Goal: Contribute content: Add original content to the website for others to see

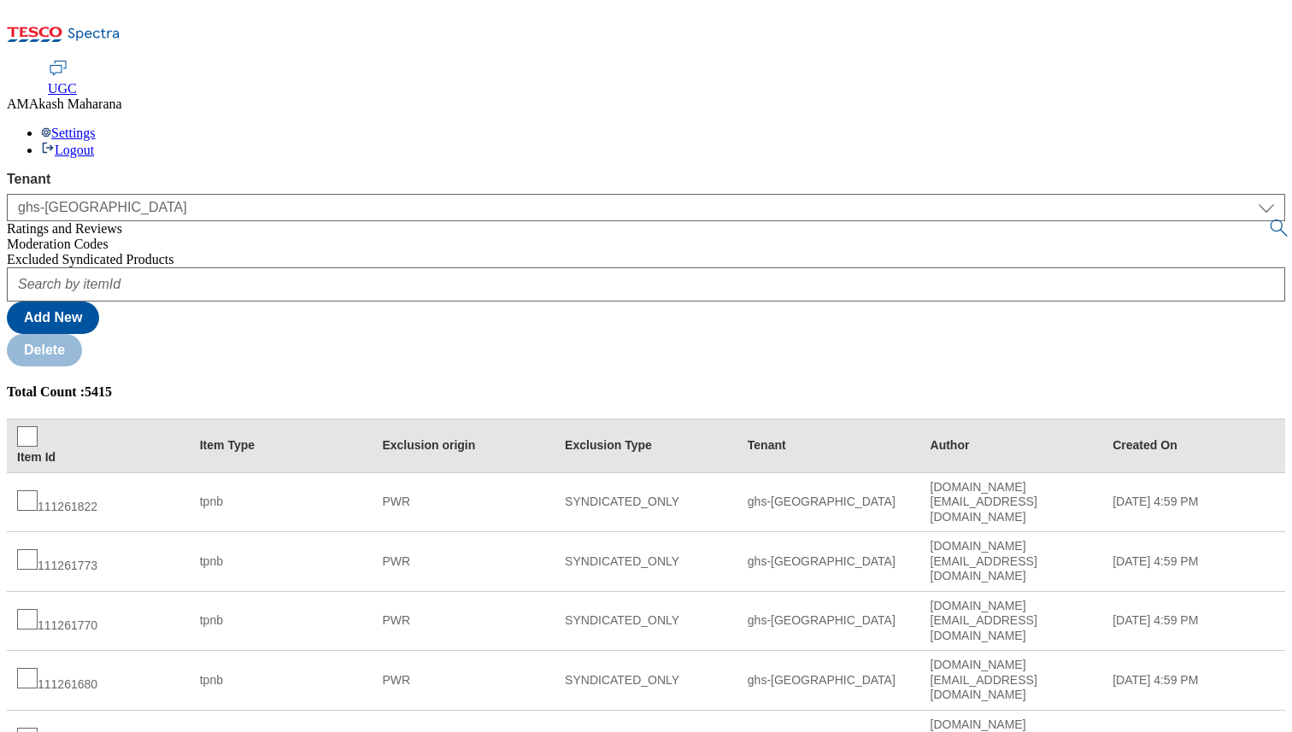
select select "ghs-[GEOGRAPHIC_DATA]"
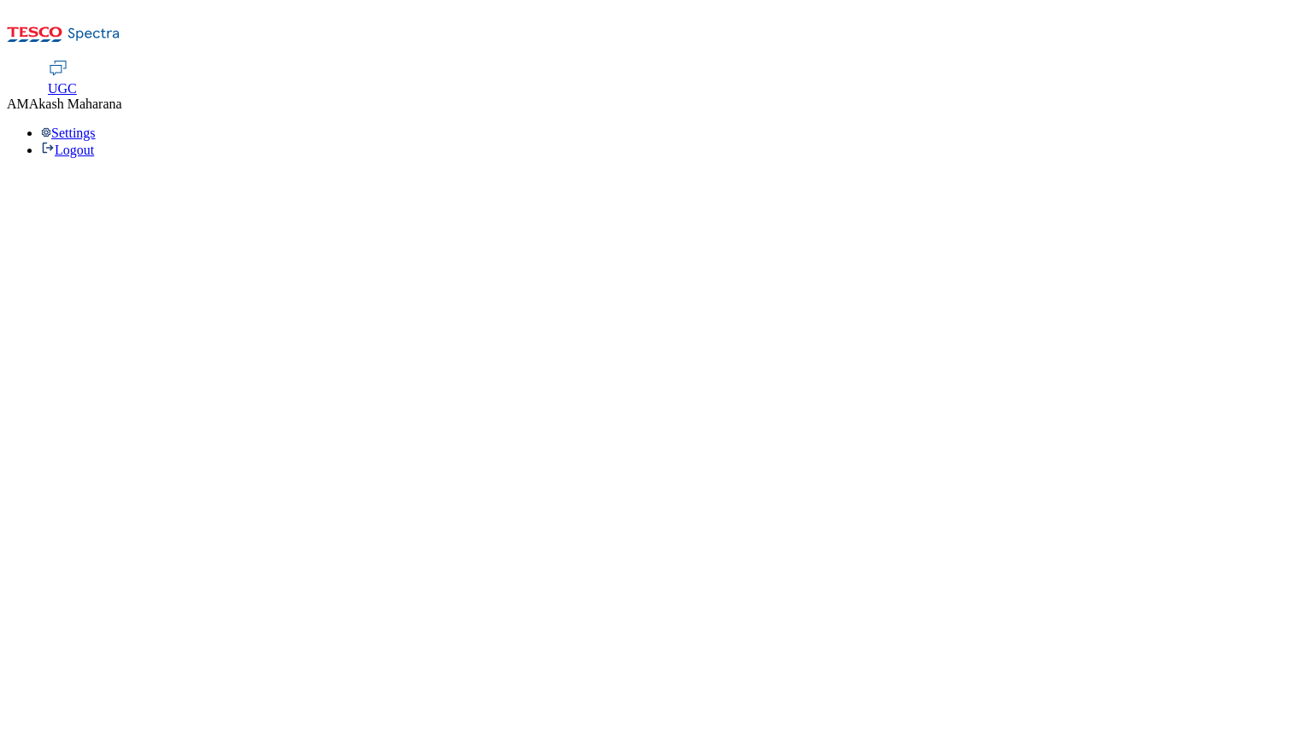
select select "ghs-[GEOGRAPHIC_DATA]"
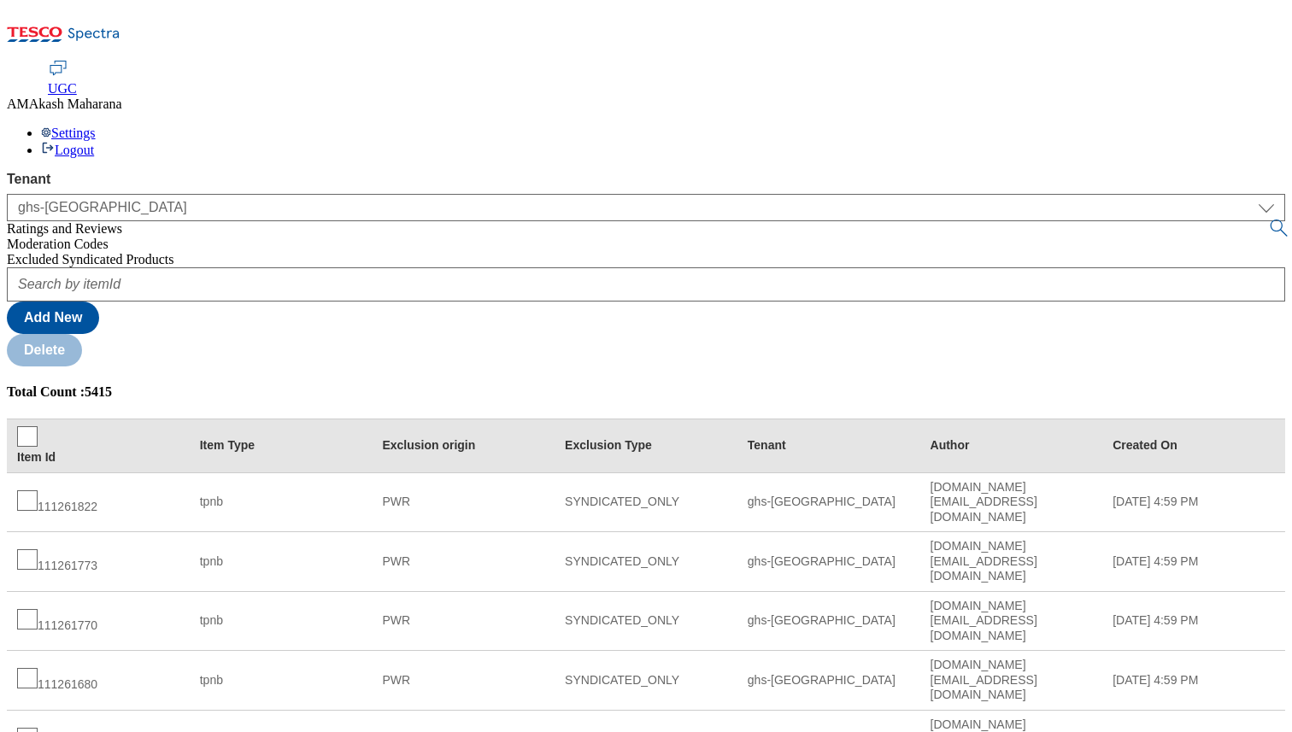
click at [103, 252] on span "Excluded Syndicated Products" at bounding box center [90, 259] width 167 height 15
click at [99, 302] on button "Add New" at bounding box center [53, 318] width 92 height 32
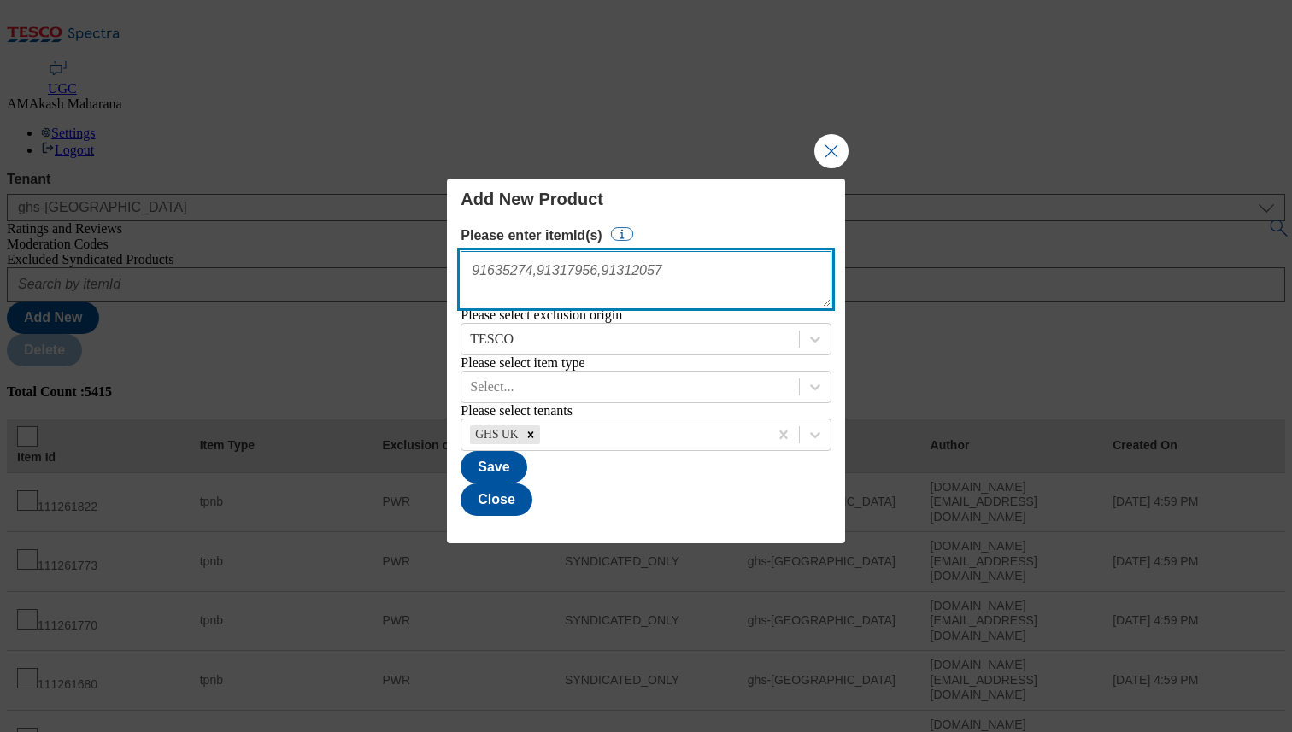
click at [721, 255] on textarea "Modal" at bounding box center [645, 279] width 370 height 56
paste textarea "105410292, 56541702, 96306529, 105617484, 111254520, 63370716, 93215486, 839933…"
type textarea "105410292, 56541702, 96306529, 105617484, 111254520, 63370716, 93215486, 839933…"
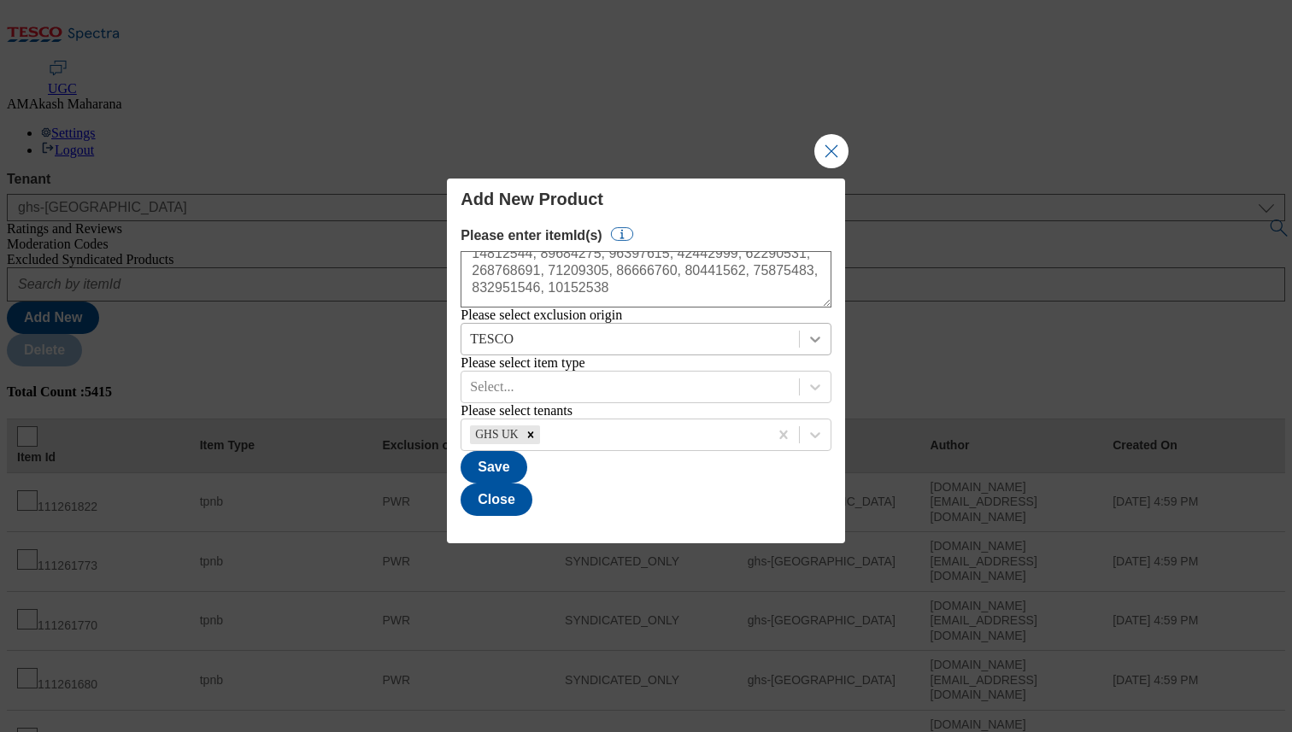
click at [807, 331] on icon "Modal" at bounding box center [815, 339] width 17 height 17
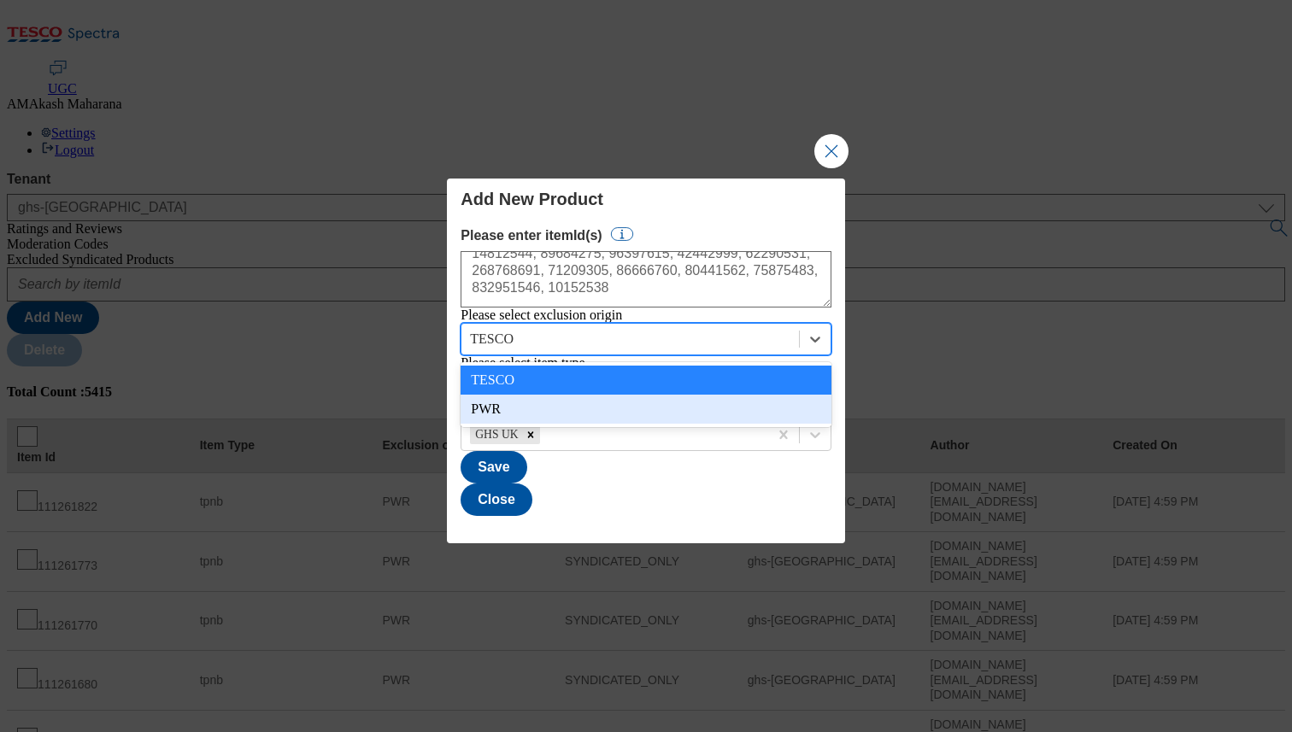
click at [717, 414] on div "PWR" at bounding box center [645, 409] width 370 height 29
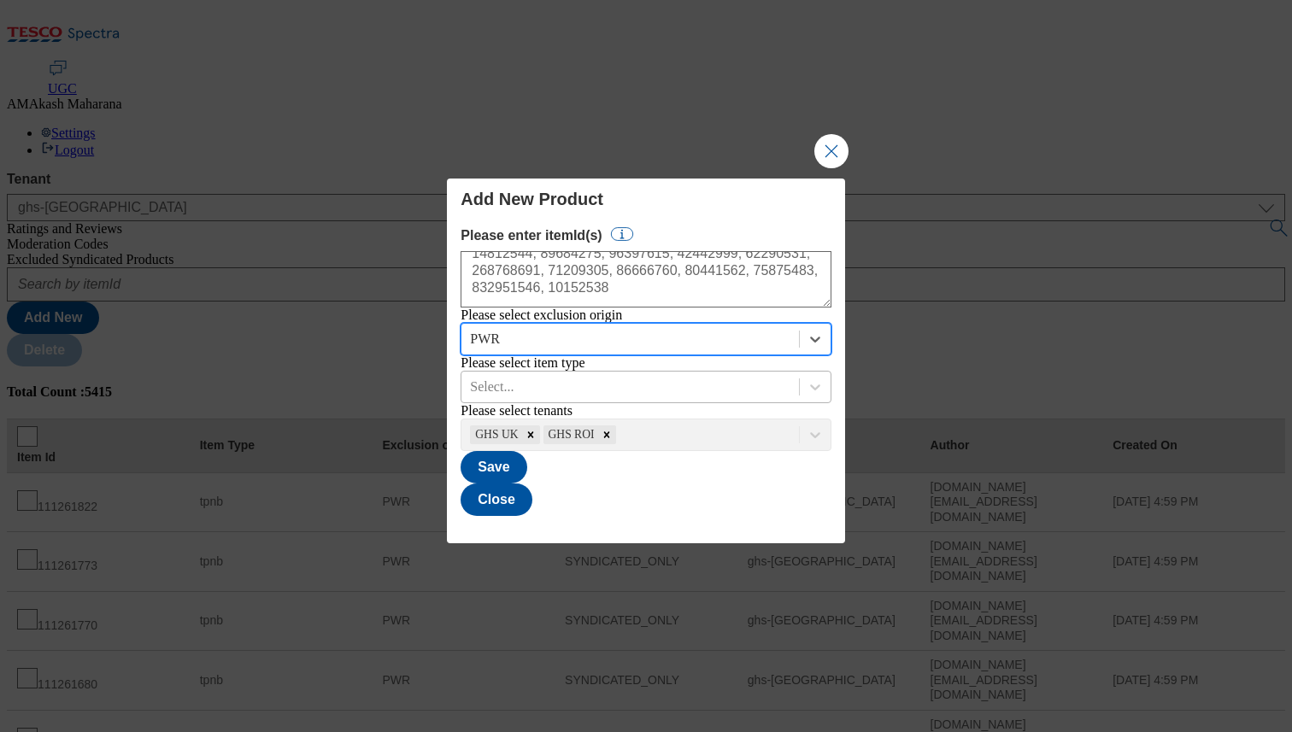
click at [595, 400] on div "Select..." at bounding box center [629, 387] width 337 height 26
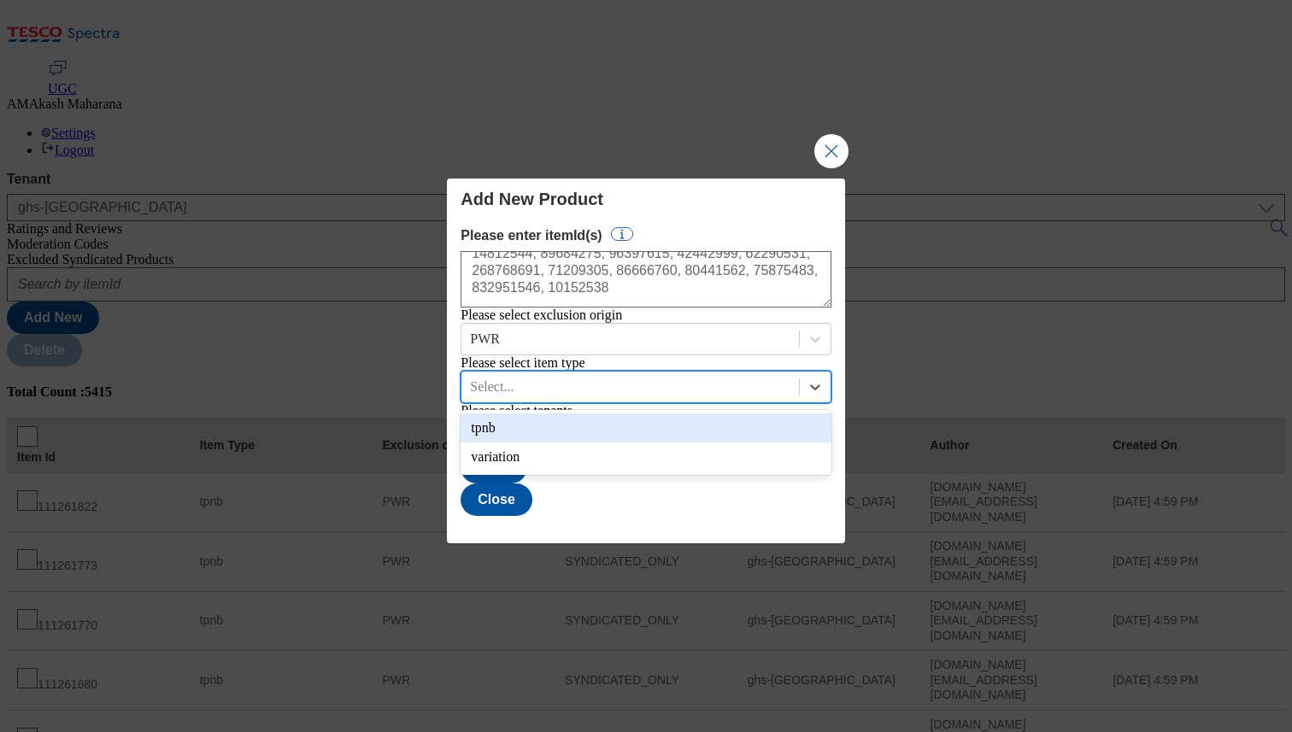
click at [577, 433] on div "tpnb" at bounding box center [645, 428] width 370 height 29
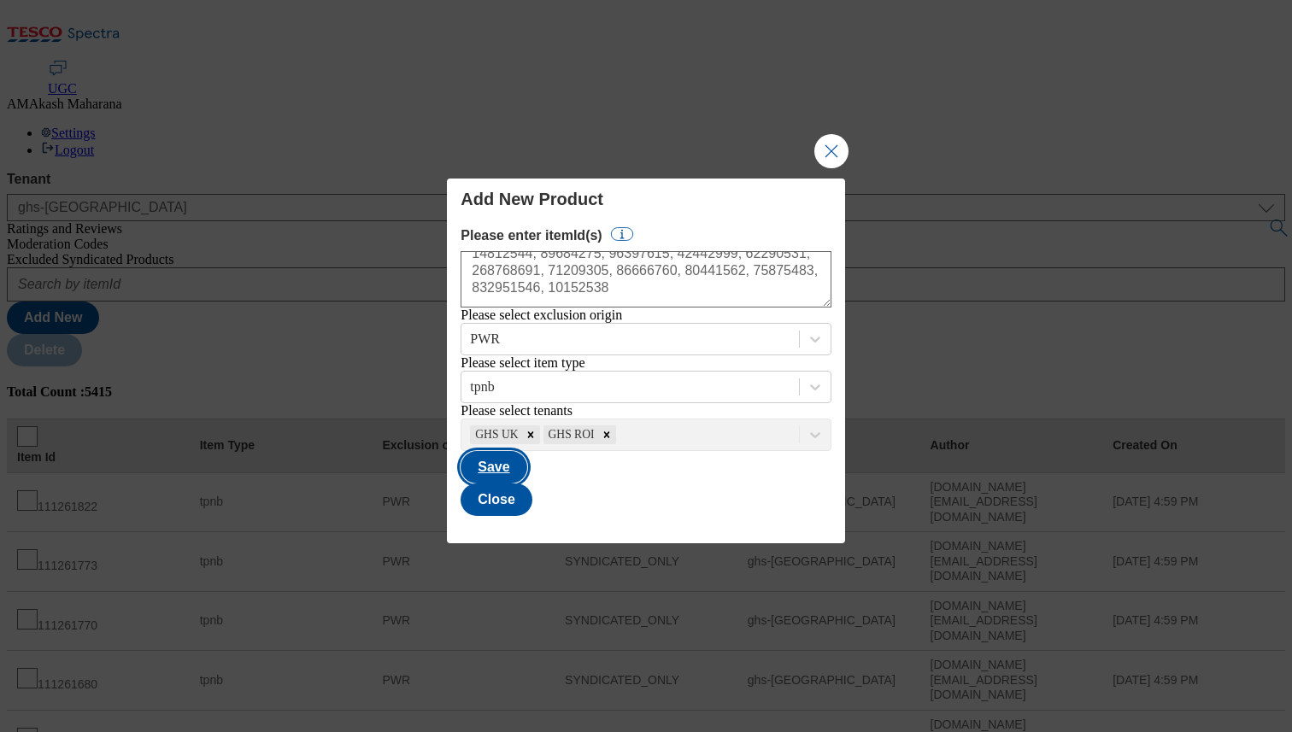
click at [526, 484] on button "Save" at bounding box center [493, 467] width 66 height 32
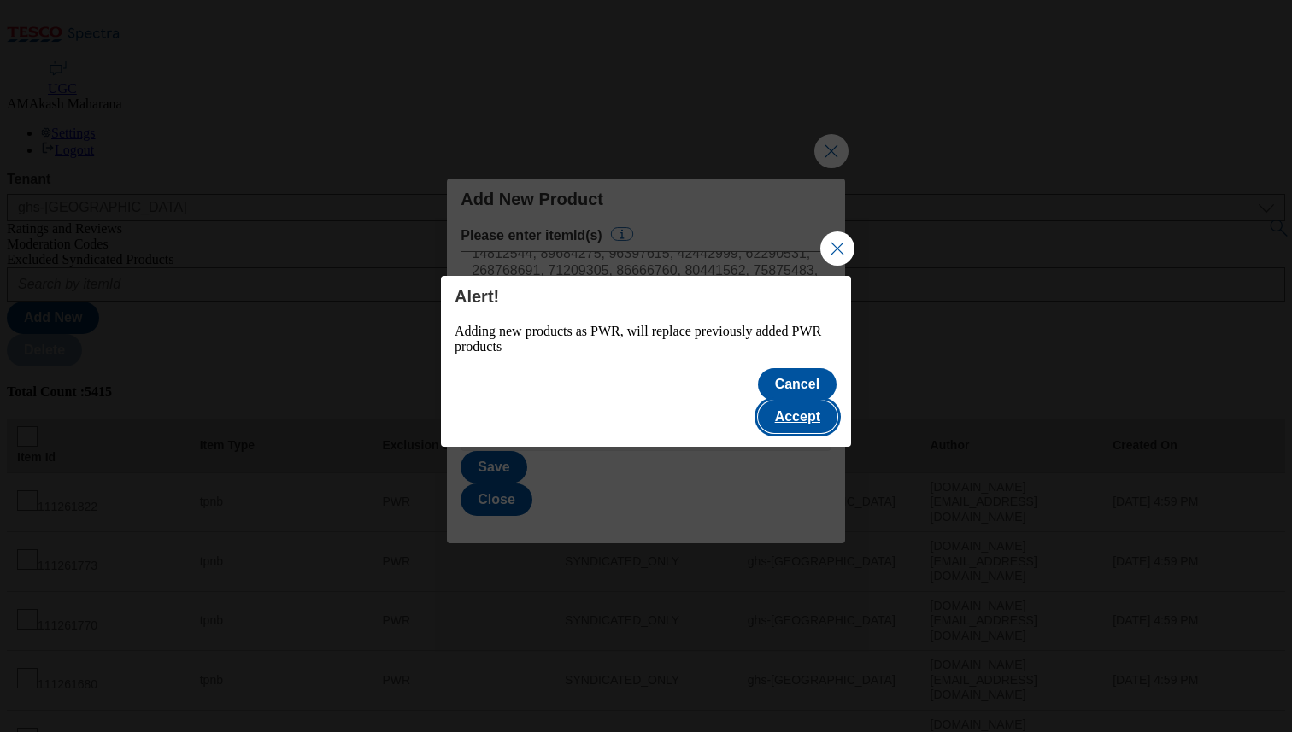
click at [817, 401] on button "Accept" at bounding box center [797, 417] width 79 height 32
